Goal: Information Seeking & Learning: Learn about a topic

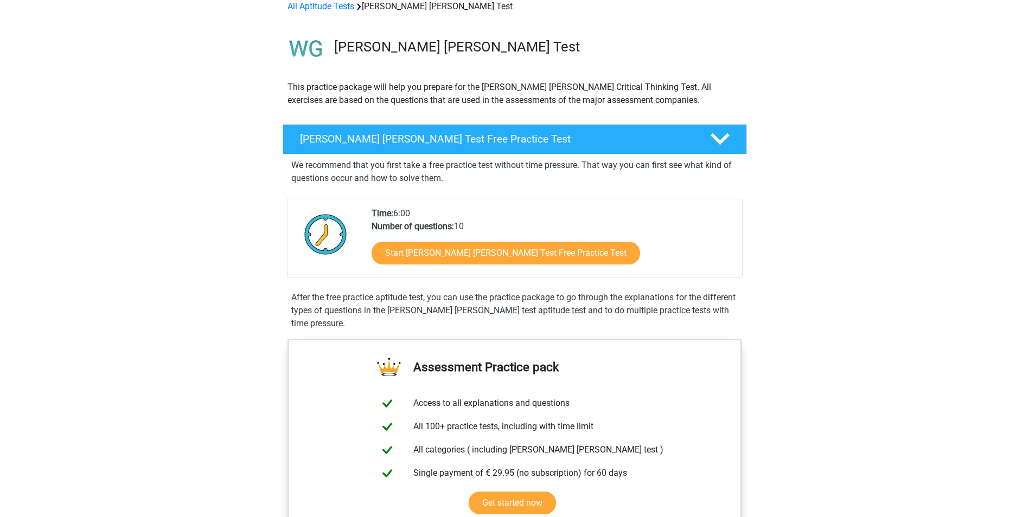
scroll to position [108, 0]
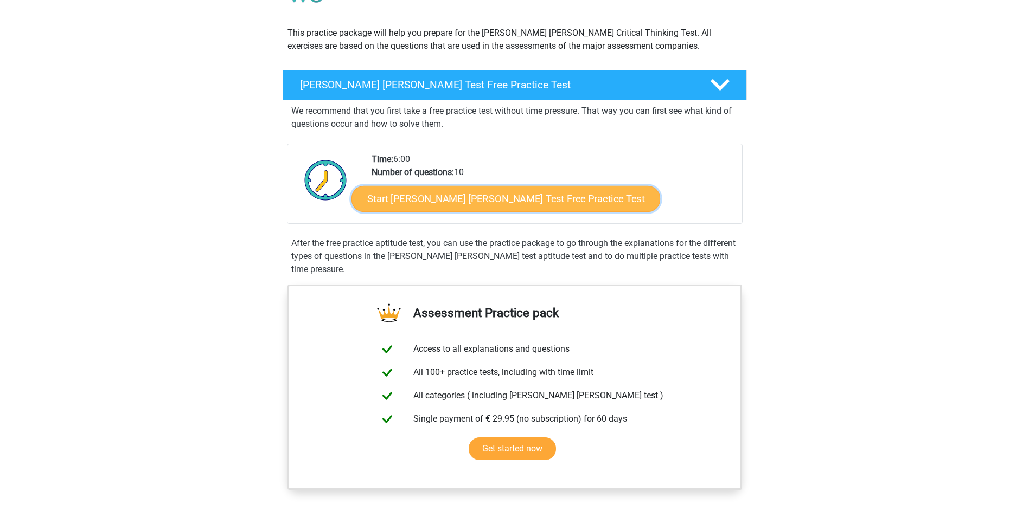
click at [497, 199] on link "Start [PERSON_NAME] [PERSON_NAME] Test Free Practice Test" at bounding box center [505, 199] width 309 height 26
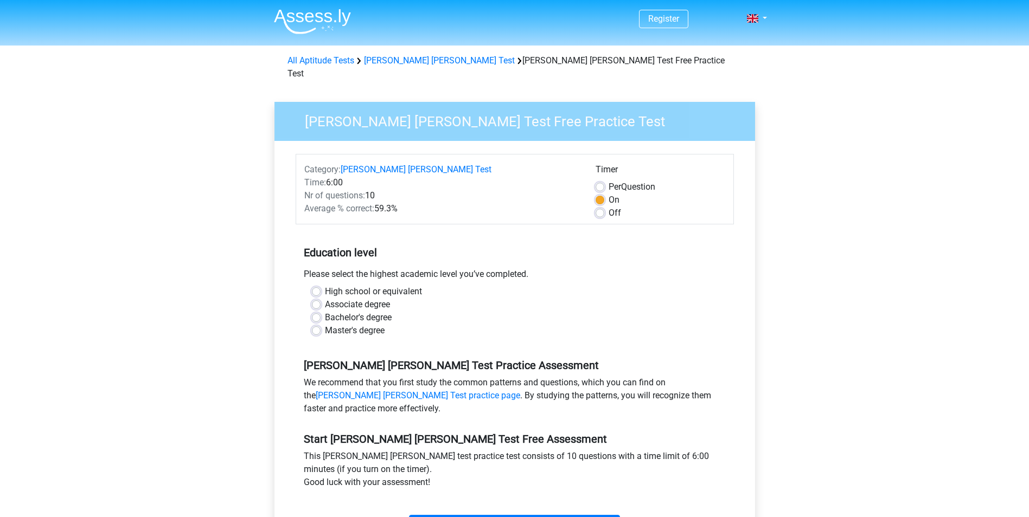
click at [325, 311] on label "Bachelor's degree" at bounding box center [358, 317] width 67 height 13
click at [318, 311] on input "Bachelor's degree" at bounding box center [316, 316] width 9 height 11
radio input "true"
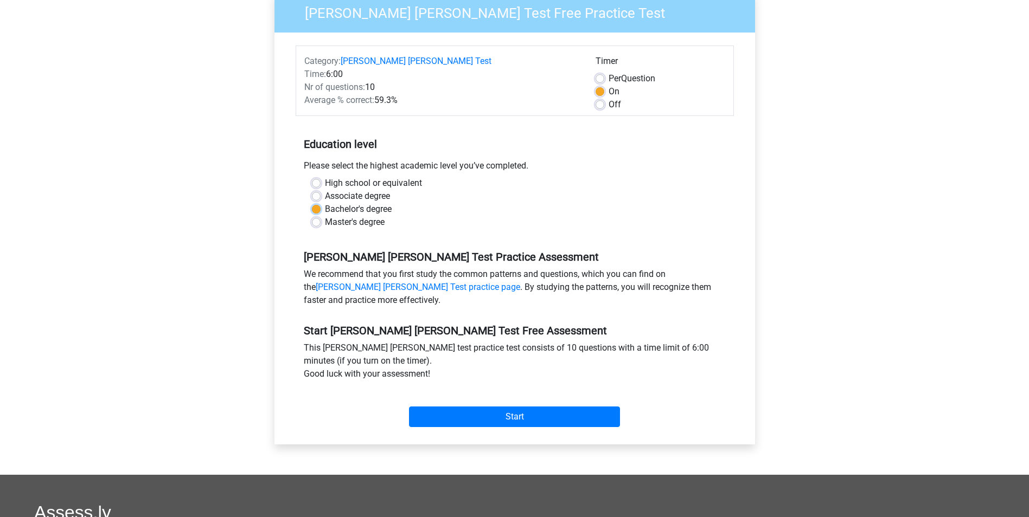
scroll to position [163, 0]
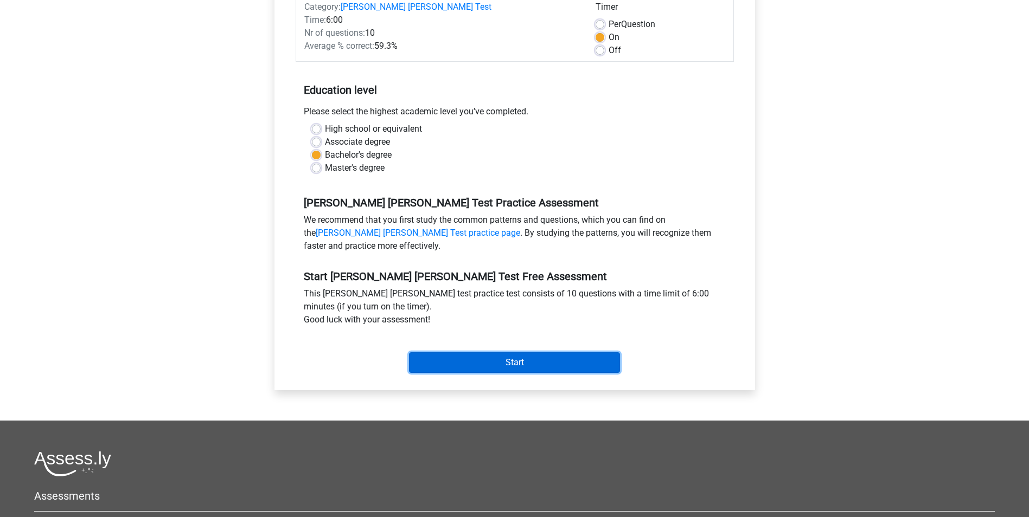
click at [511, 353] on input "Start" at bounding box center [514, 363] width 211 height 21
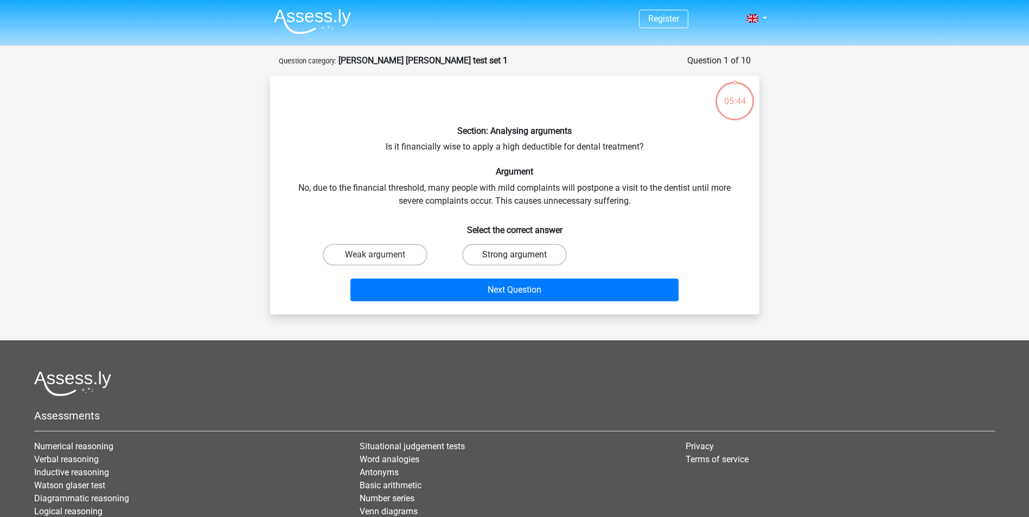
click at [518, 252] on label "Strong argument" at bounding box center [514, 255] width 105 height 22
click at [518, 255] on input "Strong argument" at bounding box center [517, 258] width 7 height 7
radio input "true"
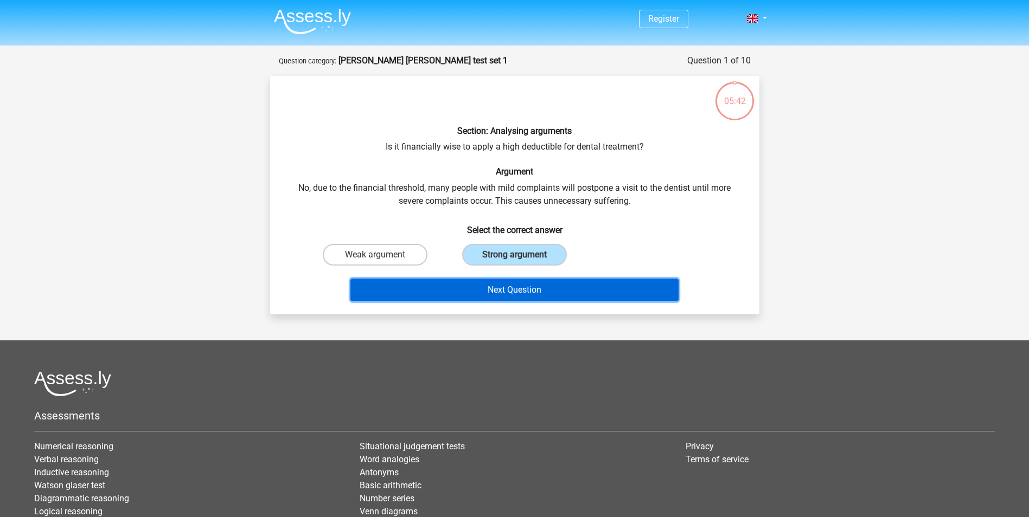
click at [544, 291] on button "Next Question" at bounding box center [514, 290] width 328 height 23
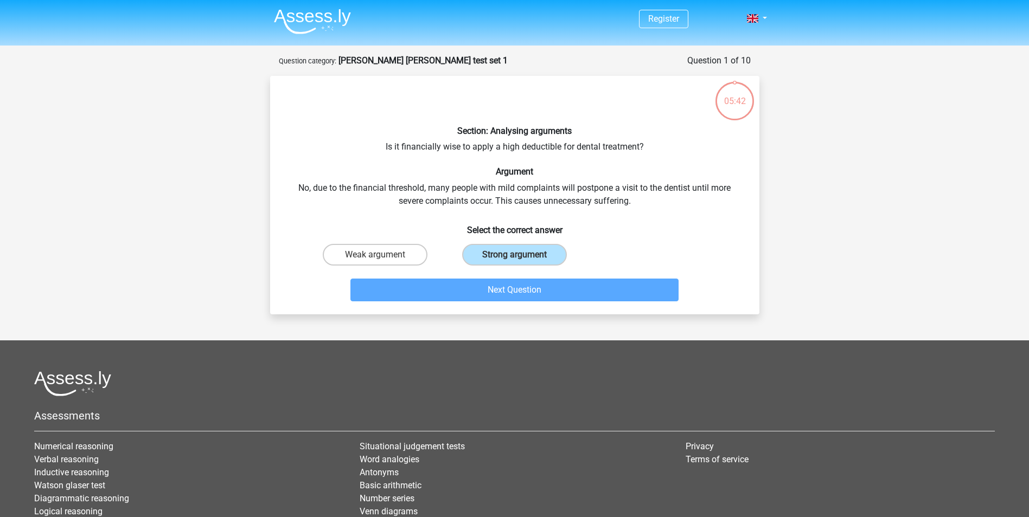
scroll to position [54, 0]
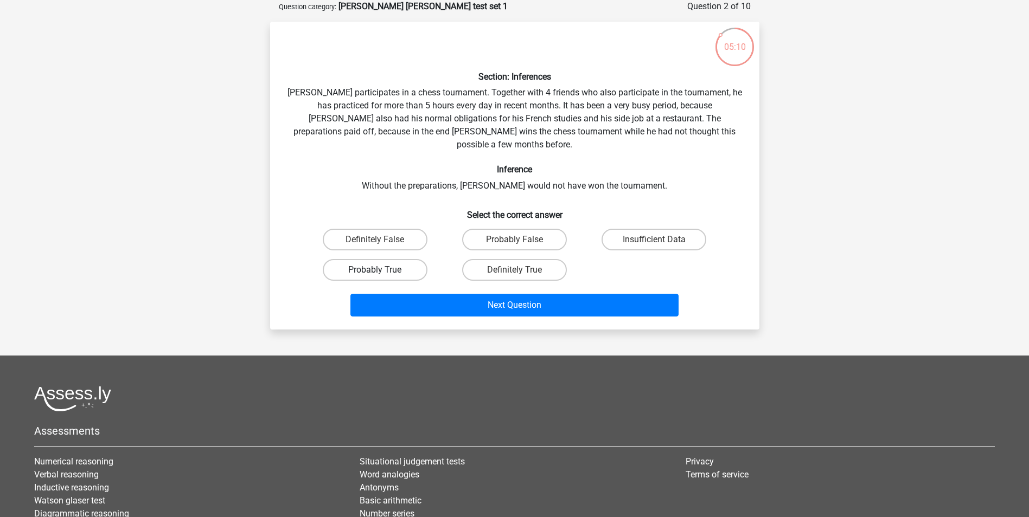
click at [384, 259] on label "Probably True" at bounding box center [375, 270] width 105 height 22
click at [382, 270] on input "Probably True" at bounding box center [378, 273] width 7 height 7
radio input "true"
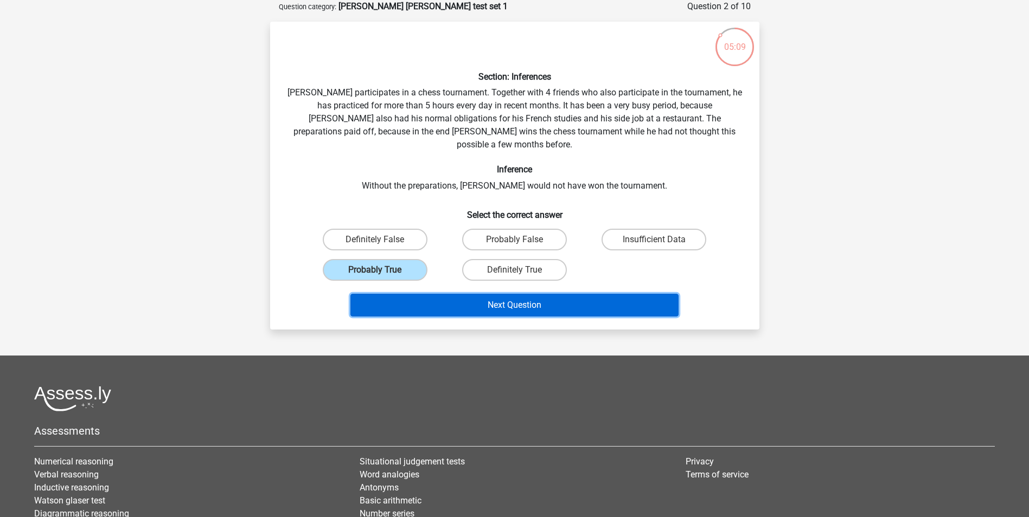
click at [501, 294] on button "Next Question" at bounding box center [514, 305] width 328 height 23
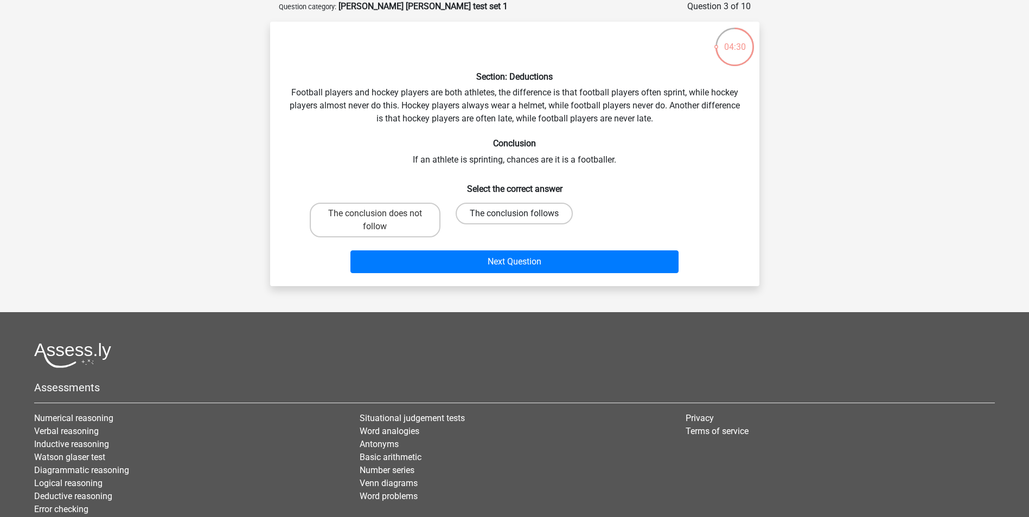
click at [534, 214] on label "The conclusion follows" at bounding box center [514, 214] width 117 height 22
click at [521, 214] on input "The conclusion follows" at bounding box center [517, 217] width 7 height 7
radio input "true"
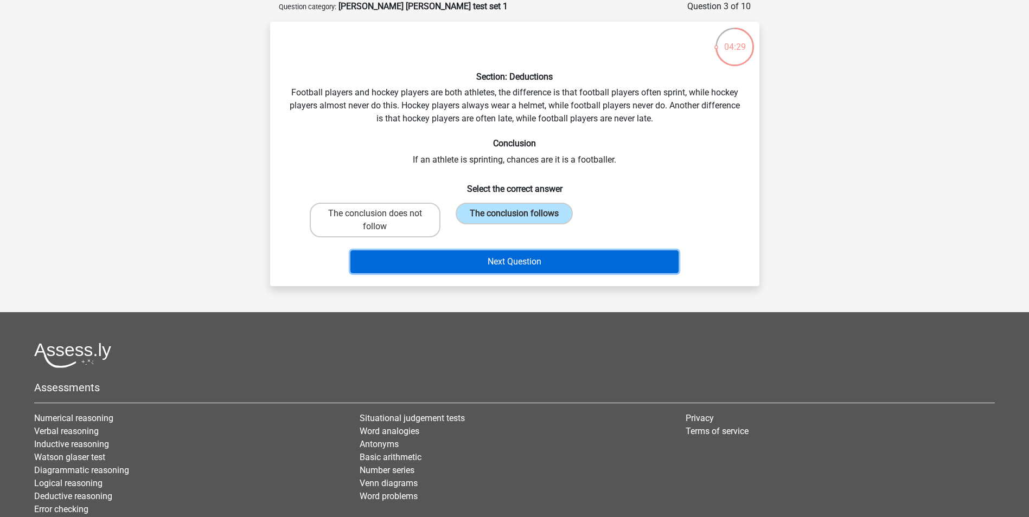
click at [526, 258] on button "Next Question" at bounding box center [514, 262] width 328 height 23
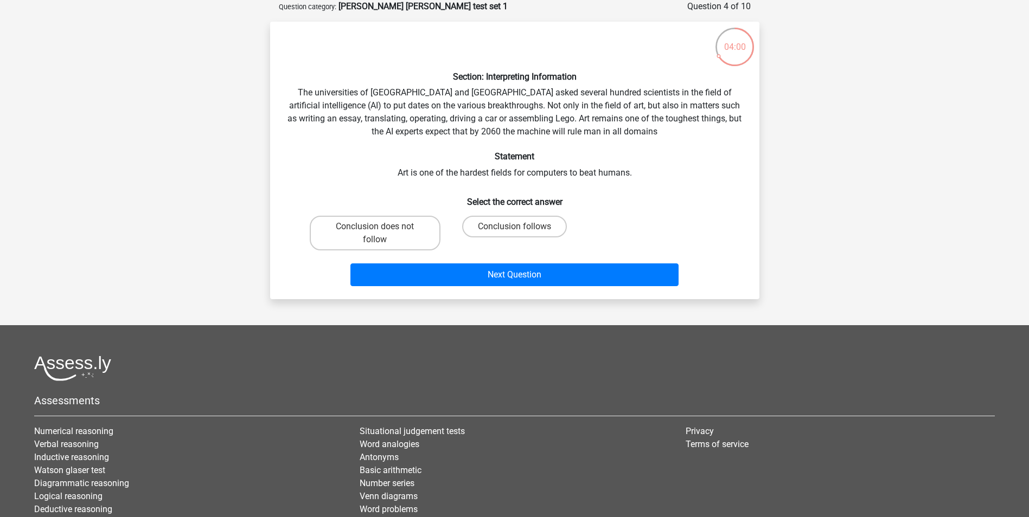
click at [848, 201] on div "Register Nederlands English" at bounding box center [514, 279] width 1029 height 666
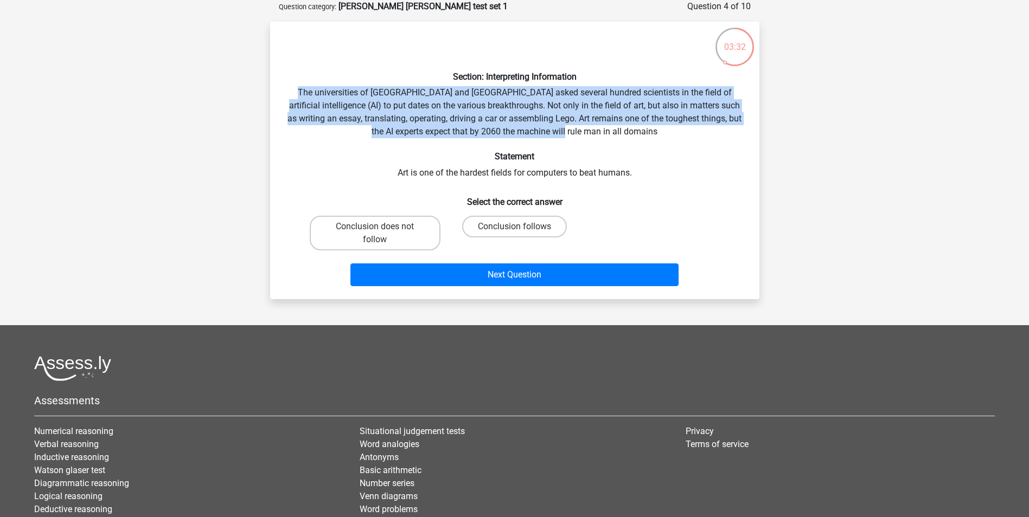
drag, startPoint x: 296, startPoint y: 90, endPoint x: 636, endPoint y: 133, distance: 342.8
click at [636, 133] on div "Section: Interpreting Information The universities of Oxford and Yale asked sev…" at bounding box center [514, 160] width 481 height 260
drag, startPoint x: 631, startPoint y: 133, endPoint x: 291, endPoint y: 91, distance: 343.2
click at [291, 91] on div "Section: Interpreting Information The universities of Oxford and Yale asked sev…" at bounding box center [514, 160] width 481 height 260
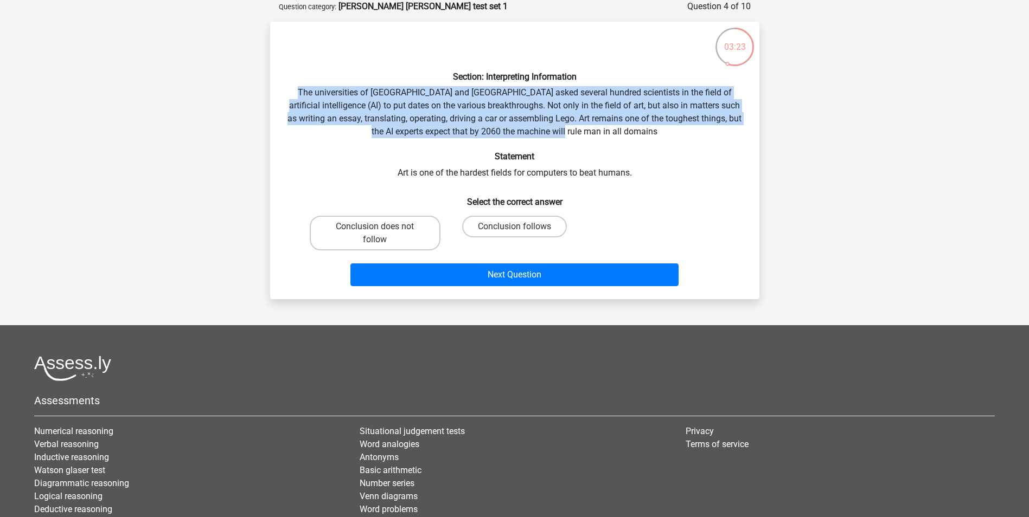
click at [632, 136] on div "Section: Interpreting Information The universities of Oxford and Yale asked sev…" at bounding box center [514, 160] width 481 height 260
drag, startPoint x: 632, startPoint y: 131, endPoint x: 300, endPoint y: 94, distance: 334.5
click at [300, 94] on div "Section: Interpreting Information The universities of Oxford and Yale asked sev…" at bounding box center [514, 160] width 481 height 260
click at [637, 132] on div "Section: Interpreting Information The universities of Oxford and Yale asked sev…" at bounding box center [514, 160] width 481 height 260
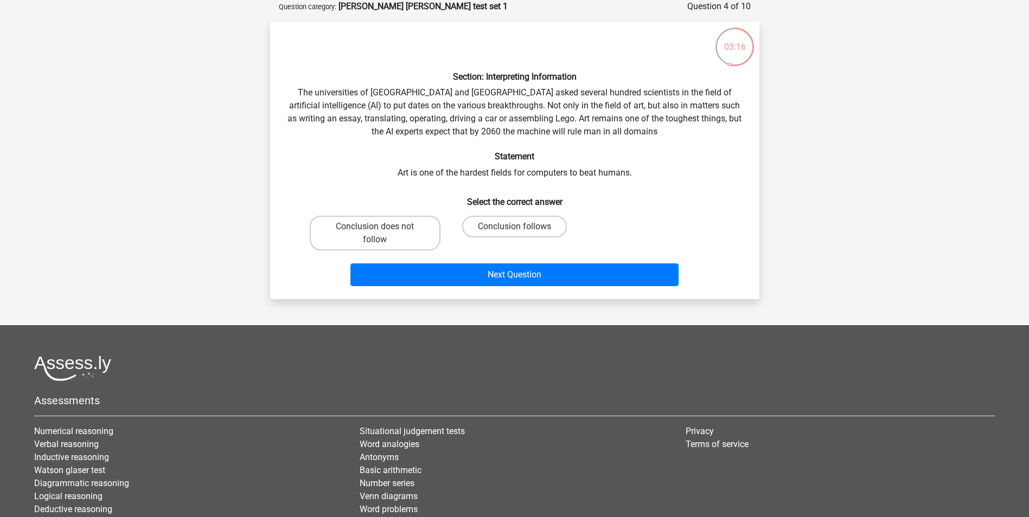
click at [632, 132] on div "Section: Interpreting Information The universities of Oxford and Yale asked sev…" at bounding box center [514, 160] width 481 height 260
click at [629, 132] on div "Section: Interpreting Information The universities of Oxford and Yale asked sev…" at bounding box center [514, 160] width 481 height 260
click at [630, 129] on div "Section: Interpreting Information The universities of Oxford and Yale asked sev…" at bounding box center [514, 160] width 481 height 260
click at [630, 130] on div "Section: Interpreting Information The universities of Oxford and Yale asked sev…" at bounding box center [514, 160] width 481 height 260
